Goal: Task Accomplishment & Management: Manage account settings

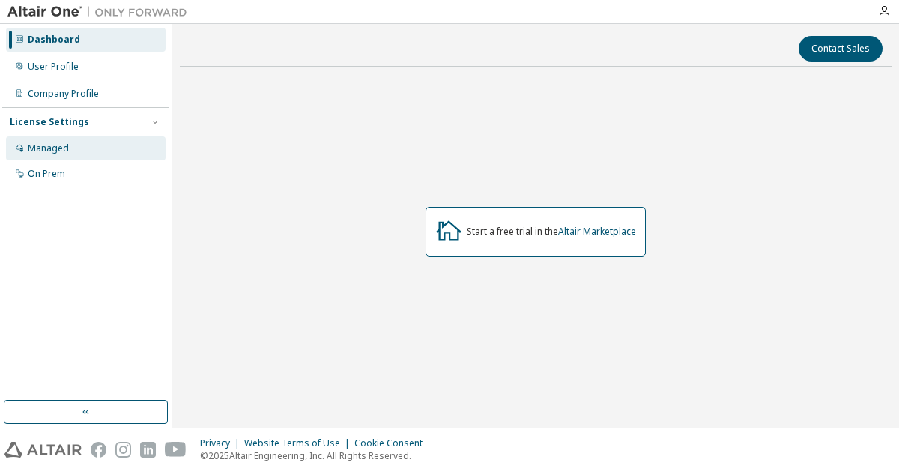
click at [64, 150] on div "Managed" at bounding box center [48, 148] width 41 height 12
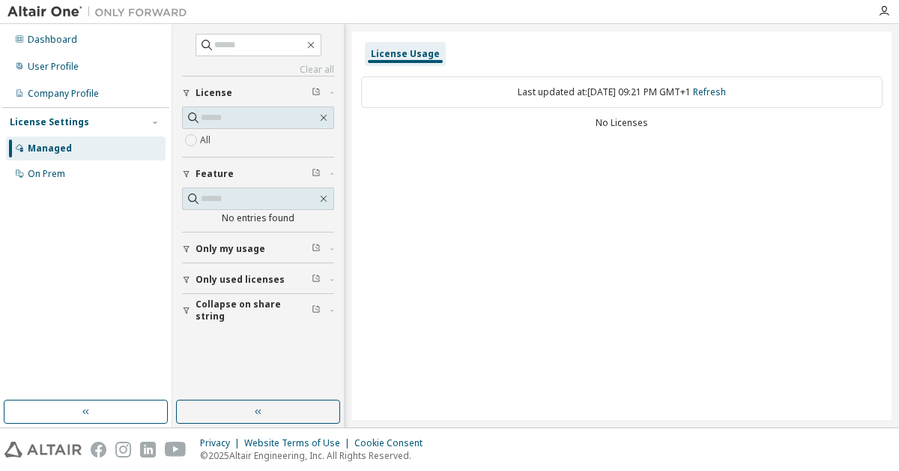
click at [241, 249] on span "Only my usage" at bounding box center [231, 249] width 70 height 12
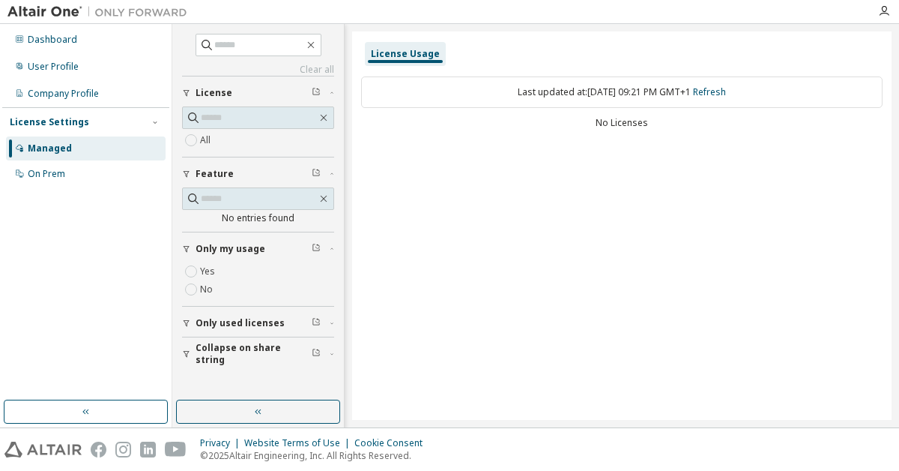
click at [245, 317] on span "Only used licenses" at bounding box center [240, 323] width 89 height 12
click at [886, 12] on icon "button" at bounding box center [884, 11] width 12 height 12
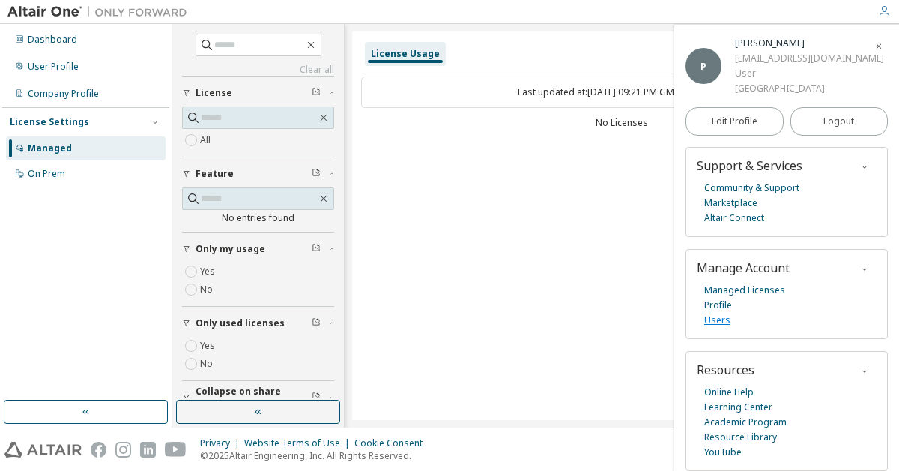
click at [720, 319] on link "Users" at bounding box center [718, 320] width 26 height 15
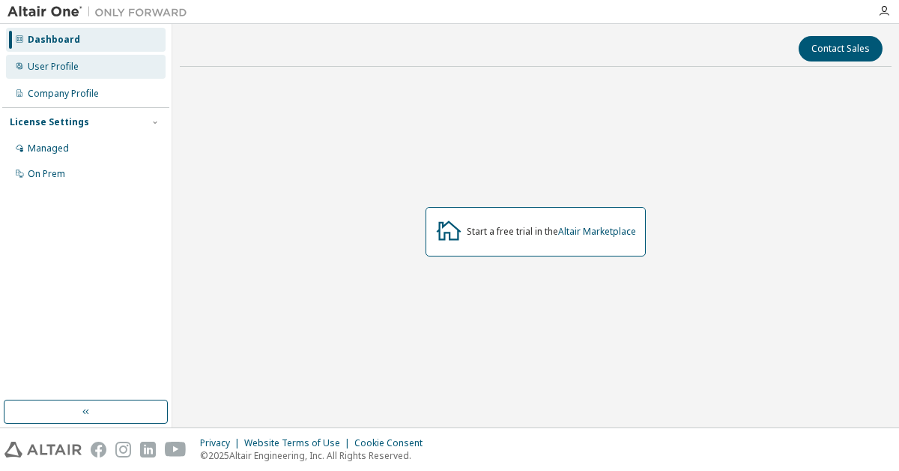
click at [90, 76] on div "User Profile" at bounding box center [86, 67] width 160 height 24
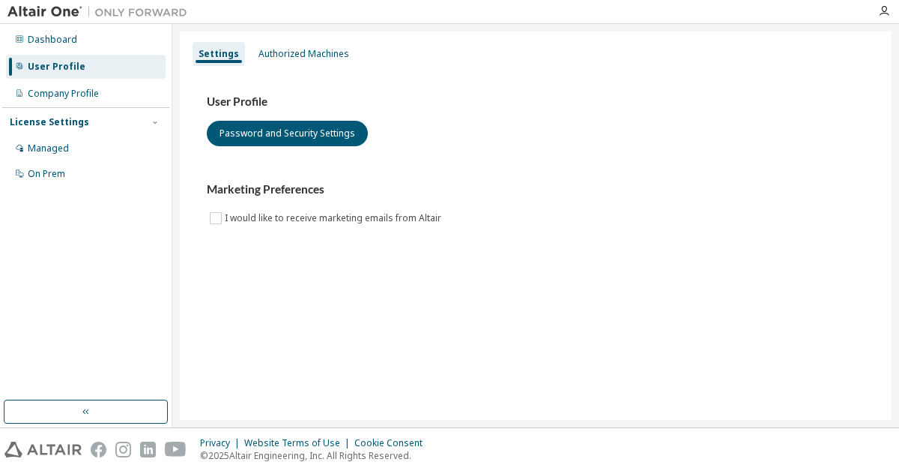
click at [298, 66] on div "Settings Authorized Machines" at bounding box center [536, 53] width 694 height 27
click at [297, 55] on div "Authorized Machines" at bounding box center [304, 54] width 91 height 12
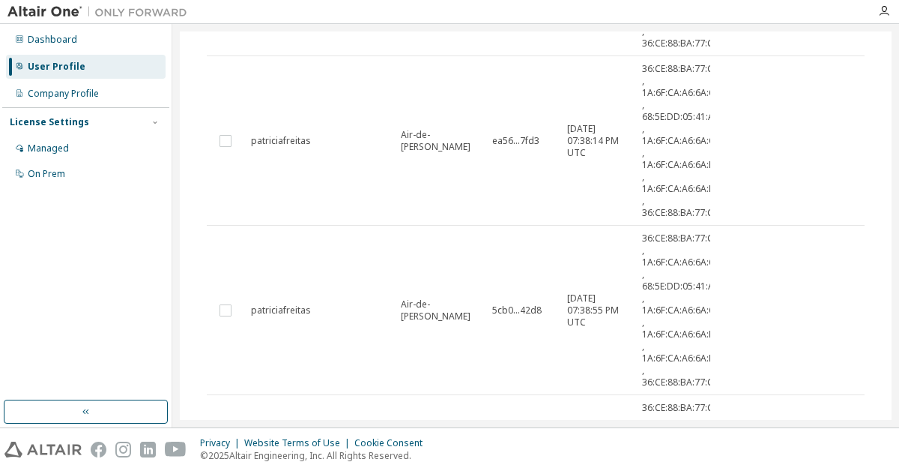
scroll to position [1359, 0]
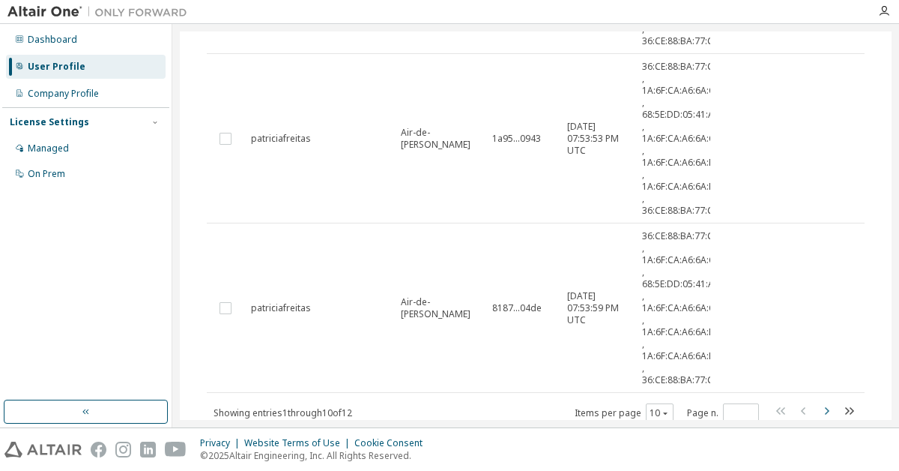
click at [821, 409] on icon "button" at bounding box center [827, 411] width 18 height 18
type input "*"
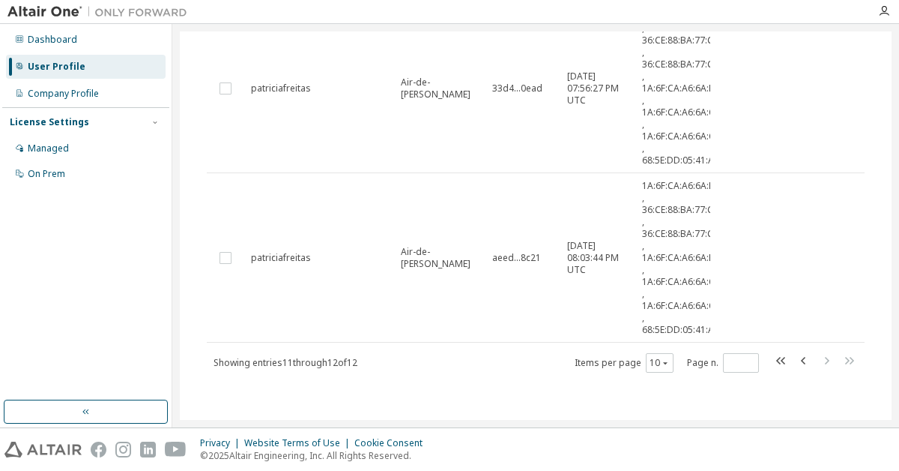
scroll to position [0, 0]
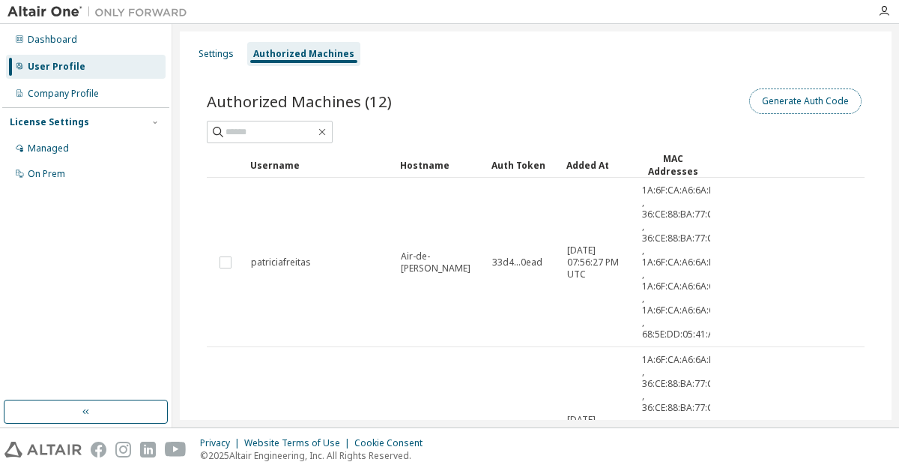
click at [770, 103] on button "Generate Auth Code" at bounding box center [806, 100] width 112 height 25
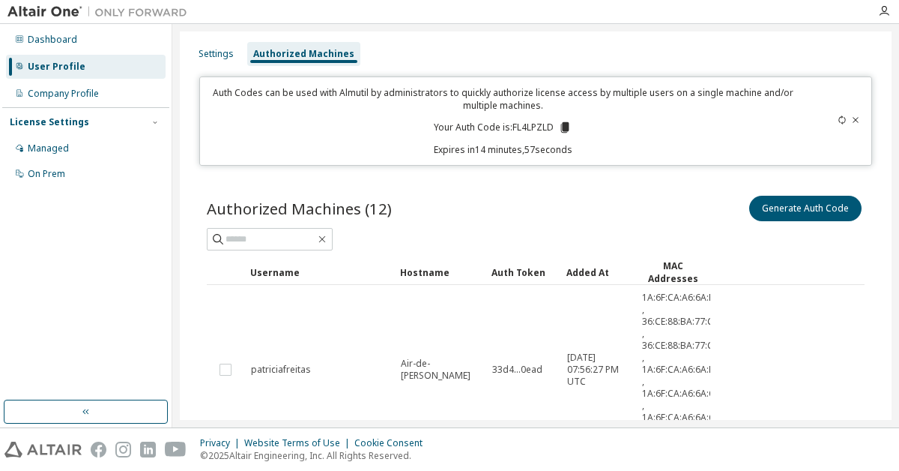
click at [527, 130] on p "Your Auth Code is: FL4LPZLD" at bounding box center [503, 127] width 138 height 13
click at [561, 132] on icon at bounding box center [564, 127] width 13 height 13
click at [222, 46] on div "Settings" at bounding box center [216, 54] width 47 height 24
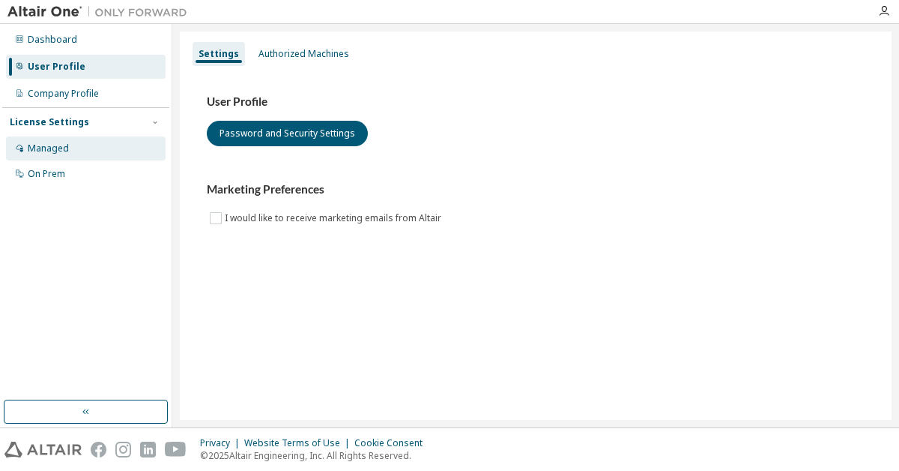
click at [107, 160] on div "Managed" at bounding box center [86, 148] width 160 height 24
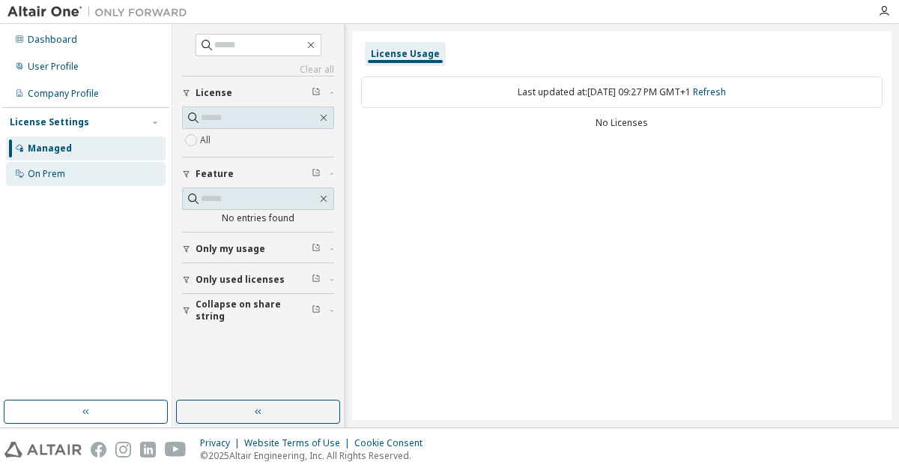
click at [97, 177] on div "On Prem" at bounding box center [86, 174] width 160 height 24
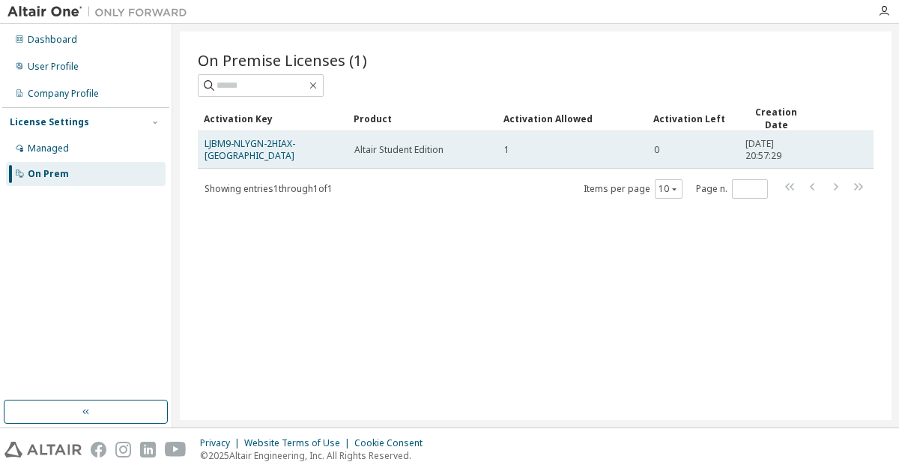
click at [322, 148] on div "LJBM9-NLYGN-2HIAX-[GEOGRAPHIC_DATA]" at bounding box center [273, 150] width 136 height 24
click at [295, 150] on link "LJBM9-NLYGN-2HIAX-[GEOGRAPHIC_DATA]" at bounding box center [250, 149] width 91 height 25
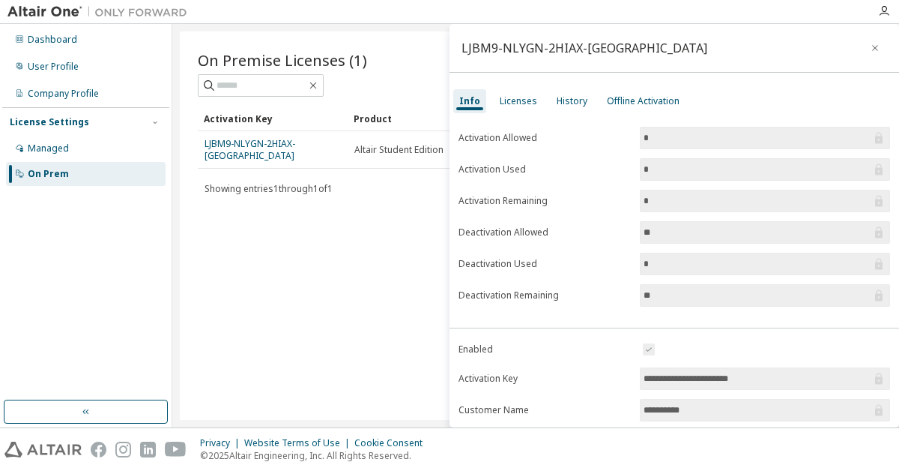
click at [694, 377] on input "**********" at bounding box center [758, 378] width 228 height 15
drag, startPoint x: 765, startPoint y: 390, endPoint x: 750, endPoint y: 373, distance: 23.3
click at [750, 373] on form "**********" at bounding box center [675, 470] width 432 height 261
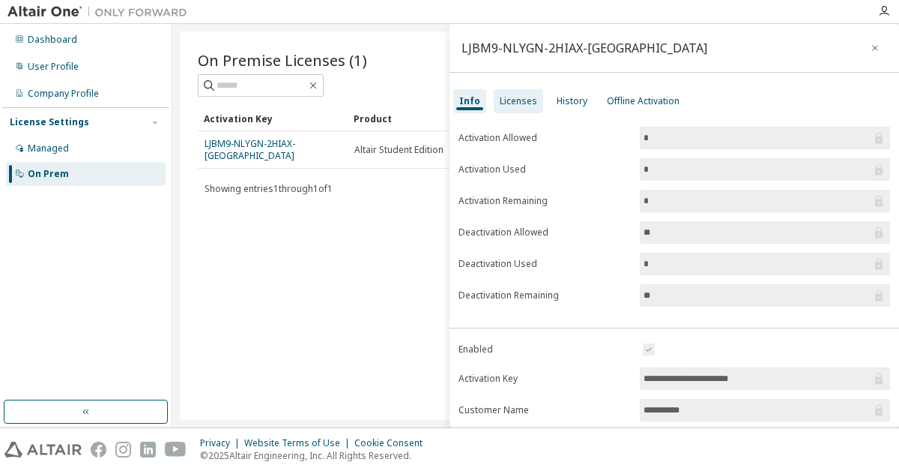
click at [531, 99] on div "Licenses" at bounding box center [518, 101] width 37 height 12
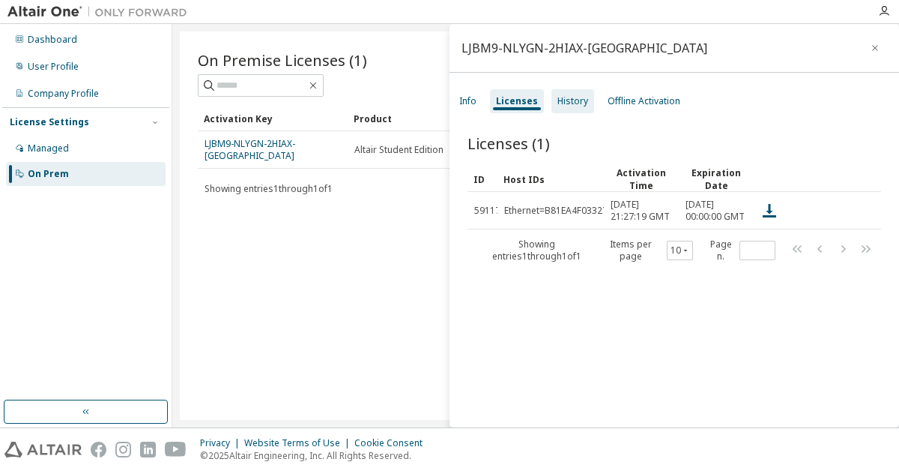
click at [570, 102] on div "History" at bounding box center [573, 101] width 31 height 12
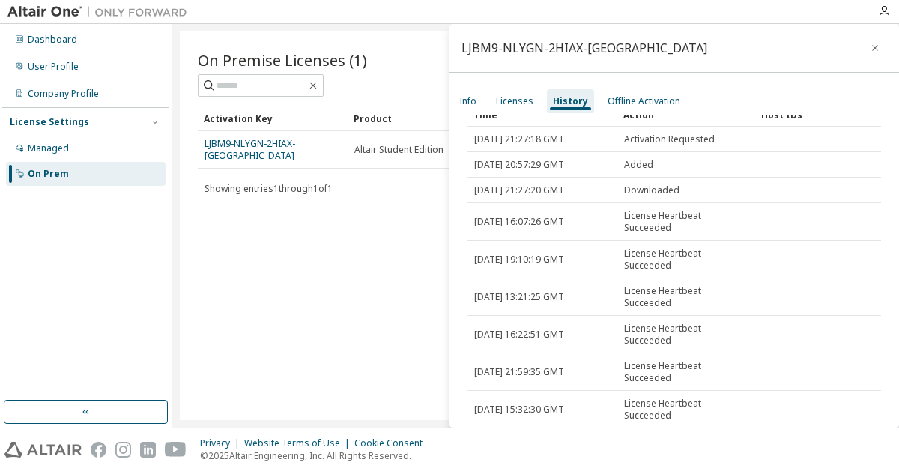
scroll to position [67, 0]
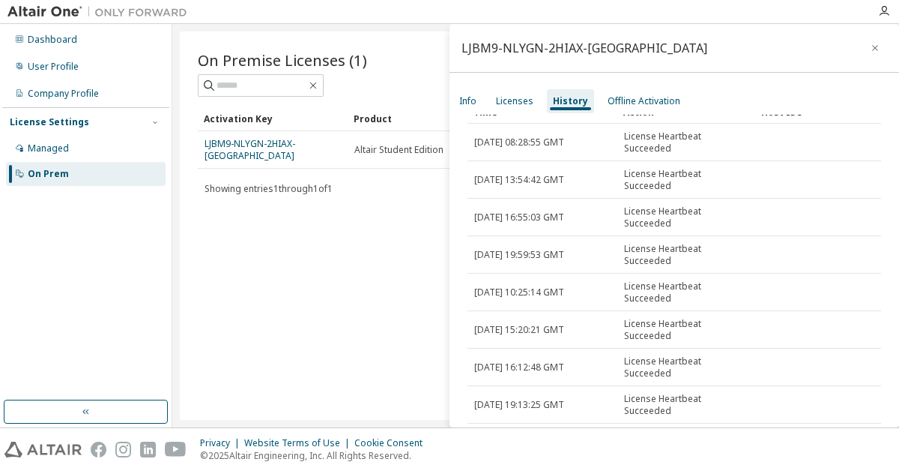
type input "*"
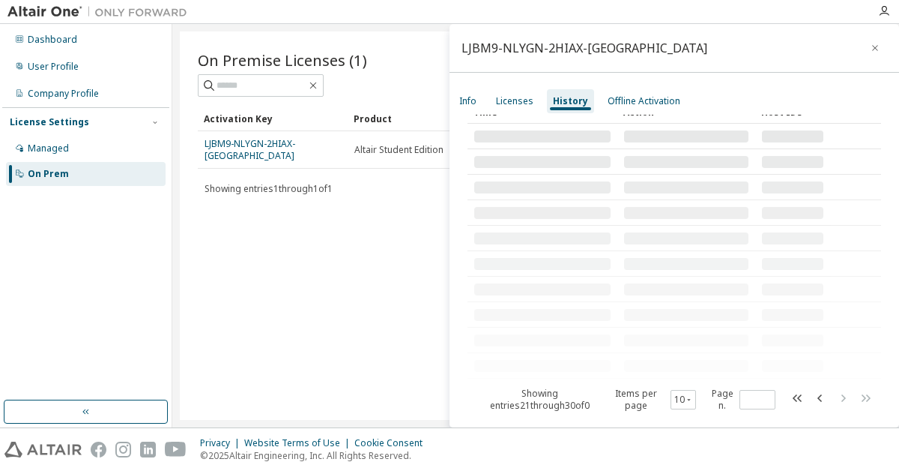
scroll to position [0, 0]
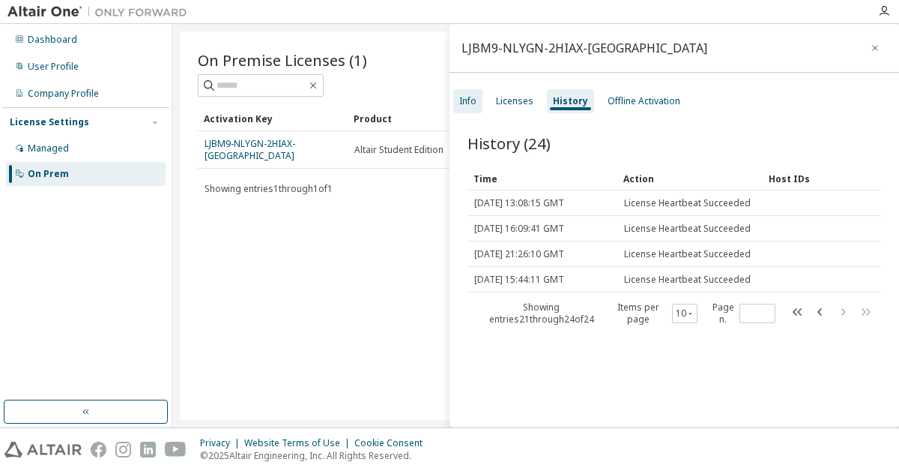
click at [468, 106] on div "Info" at bounding box center [467, 101] width 17 height 12
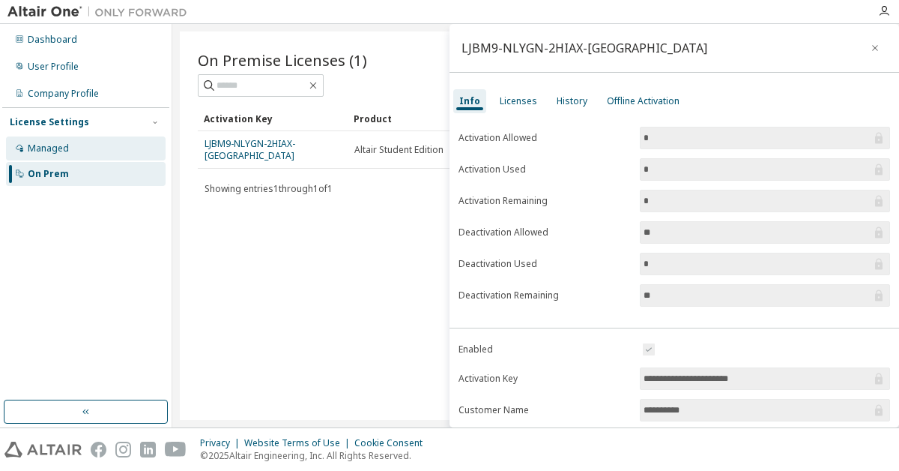
click at [114, 151] on div "Managed" at bounding box center [86, 148] width 160 height 24
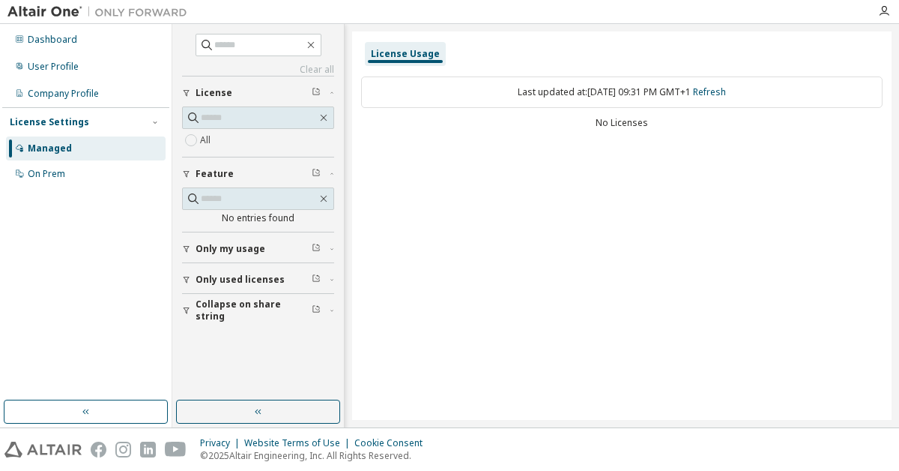
click at [417, 55] on div "License Usage" at bounding box center [405, 54] width 69 height 12
click at [47, 170] on div "On Prem" at bounding box center [46, 174] width 37 height 12
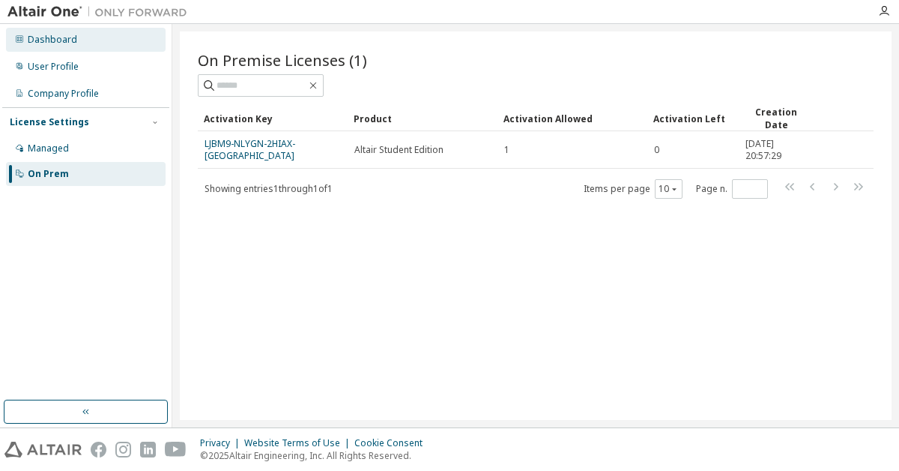
click at [70, 43] on div "Dashboard" at bounding box center [52, 40] width 49 height 12
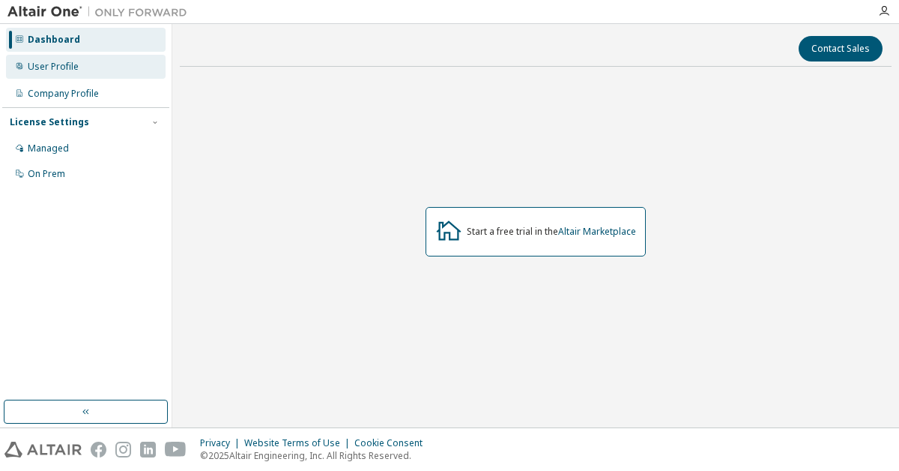
click at [67, 59] on div "User Profile" at bounding box center [86, 67] width 160 height 24
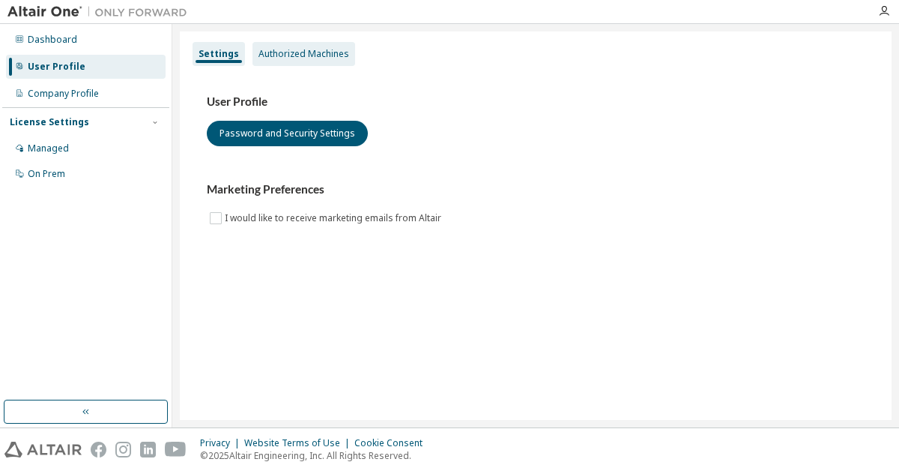
click at [290, 55] on div "Authorized Machines" at bounding box center [304, 54] width 91 height 12
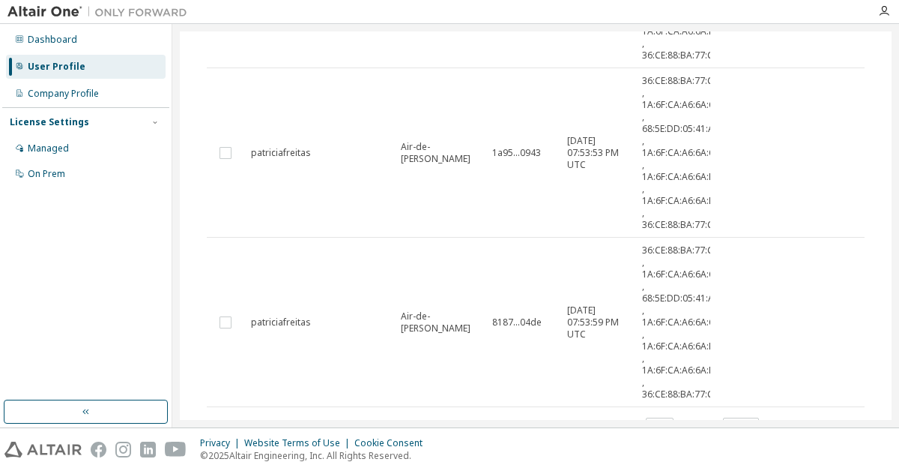
scroll to position [1359, 0]
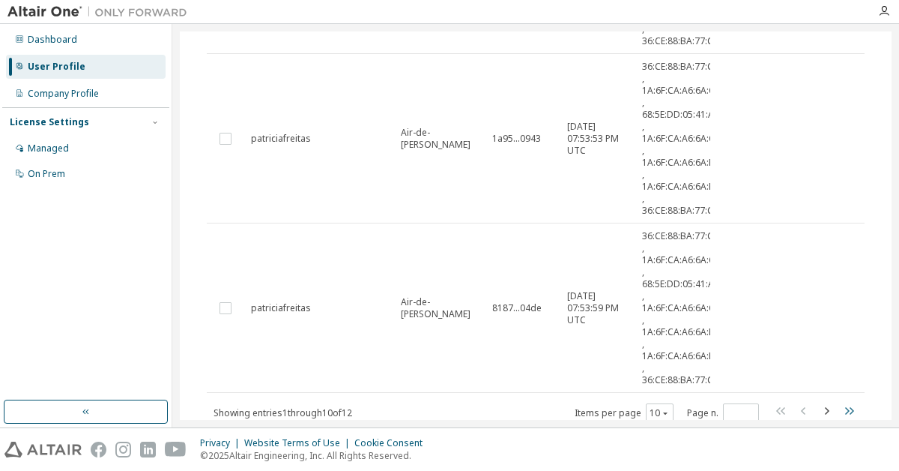
click at [848, 409] on icon "button" at bounding box center [849, 411] width 18 height 18
type input "*"
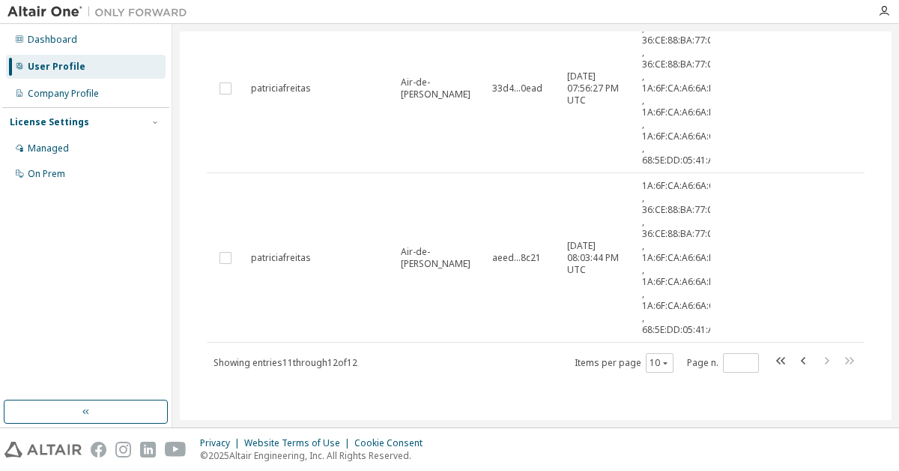
drag, startPoint x: 892, startPoint y: 316, endPoint x: 860, endPoint y: 83, distance: 235.3
click at [860, 83] on div "Settings Authorized Machines Authorized Machines (12) Generate Auth Code Clear …" at bounding box center [535, 225] width 727 height 403
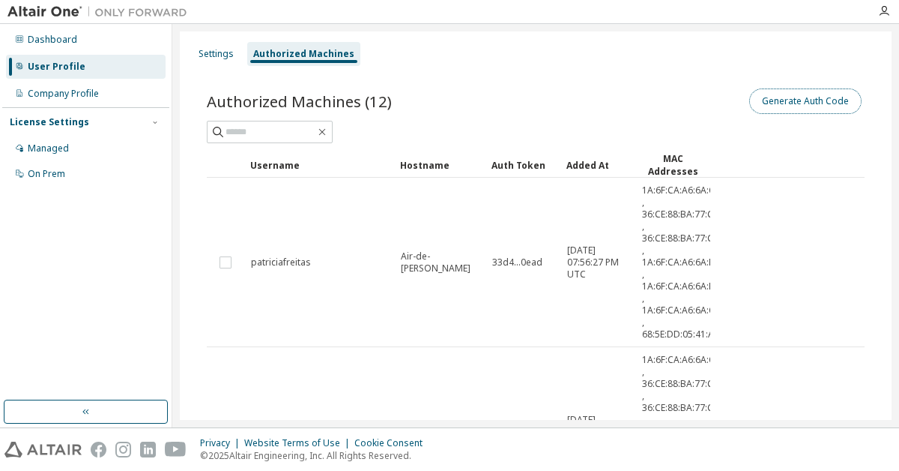
click at [791, 109] on button "Generate Auth Code" at bounding box center [806, 100] width 112 height 25
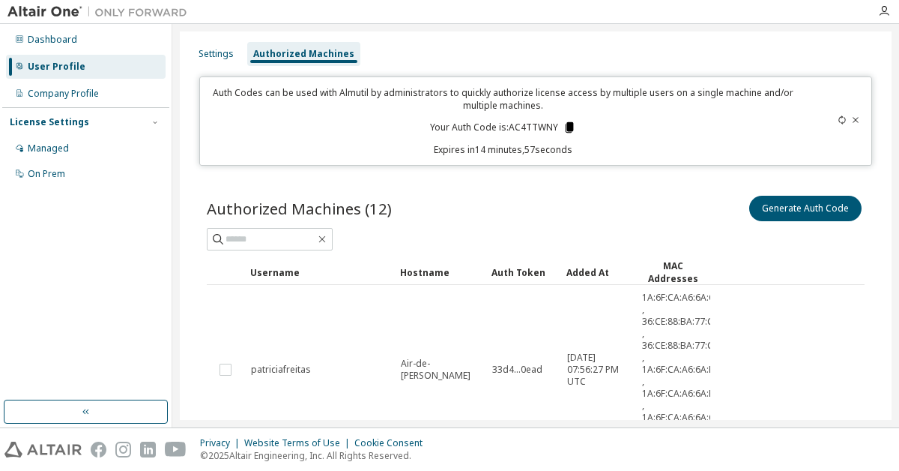
click at [565, 128] on icon at bounding box center [569, 127] width 8 height 10
